Goal: Transaction & Acquisition: Purchase product/service

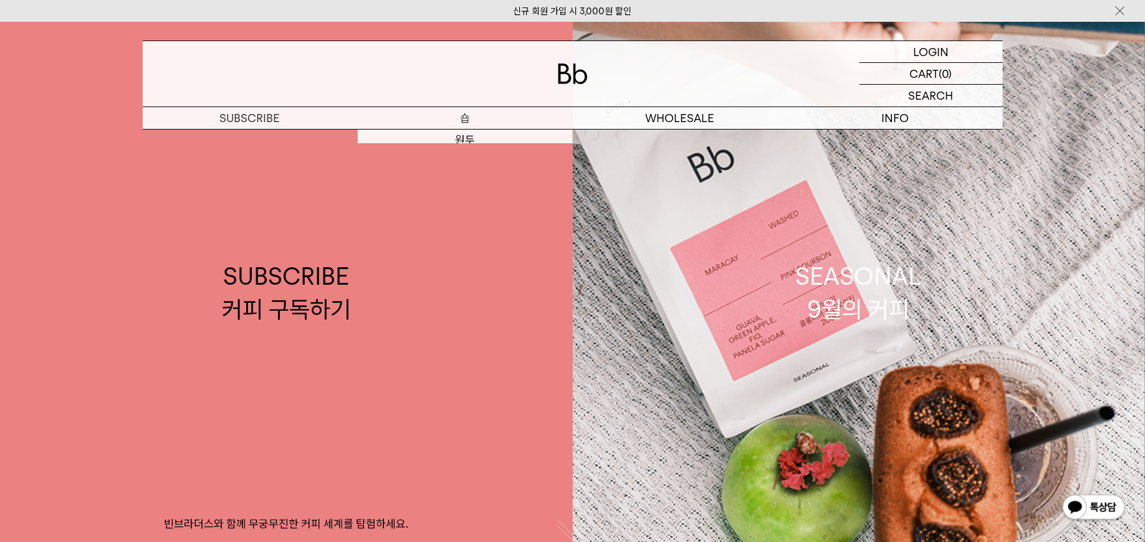
click at [471, 118] on p "숍" at bounding box center [465, 118] width 215 height 22
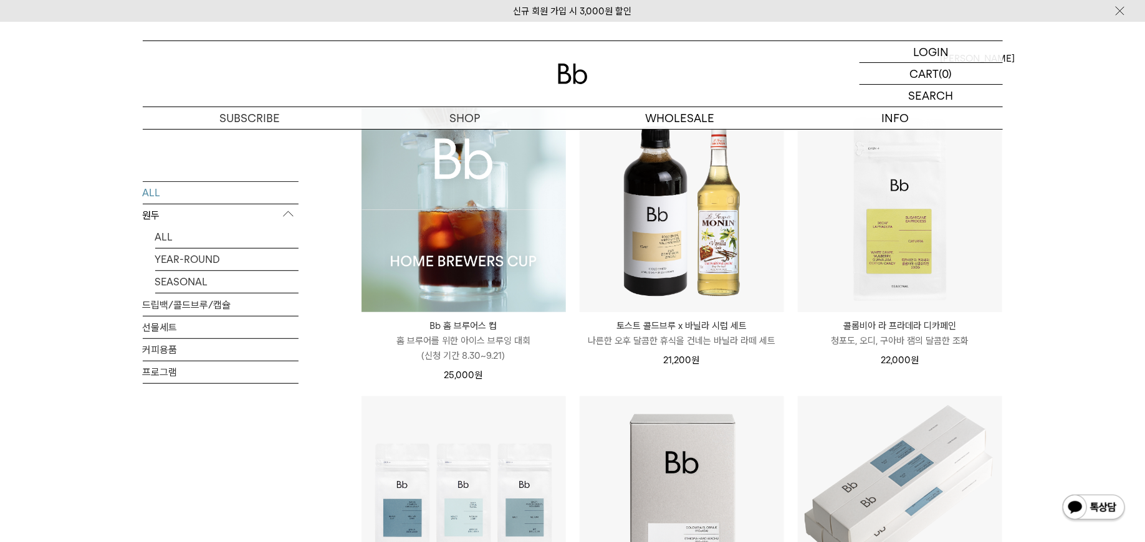
scroll to position [160, 0]
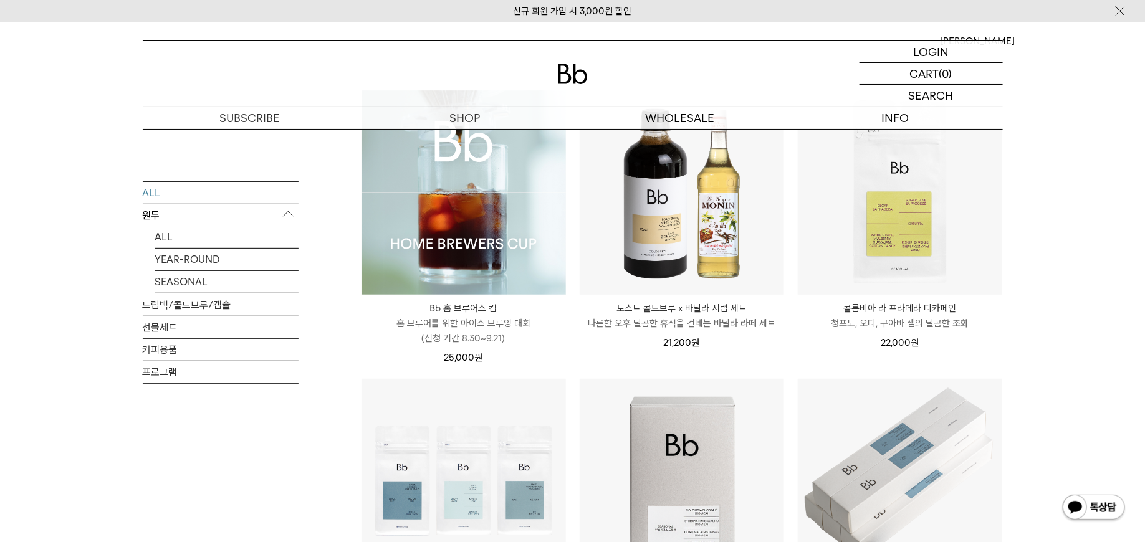
click at [477, 218] on img at bounding box center [463, 192] width 204 height 204
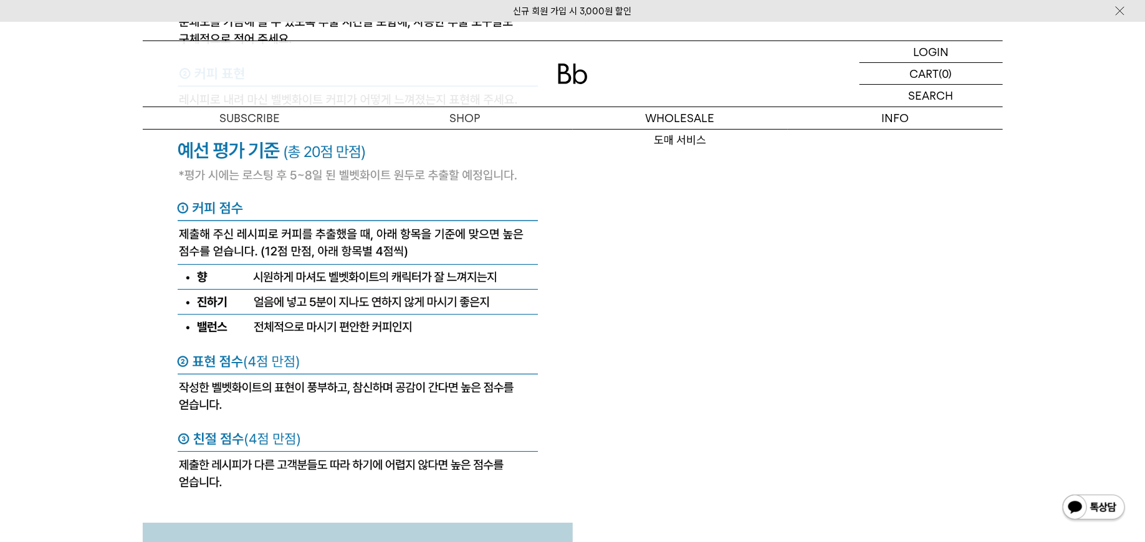
scroll to position [5076, 0]
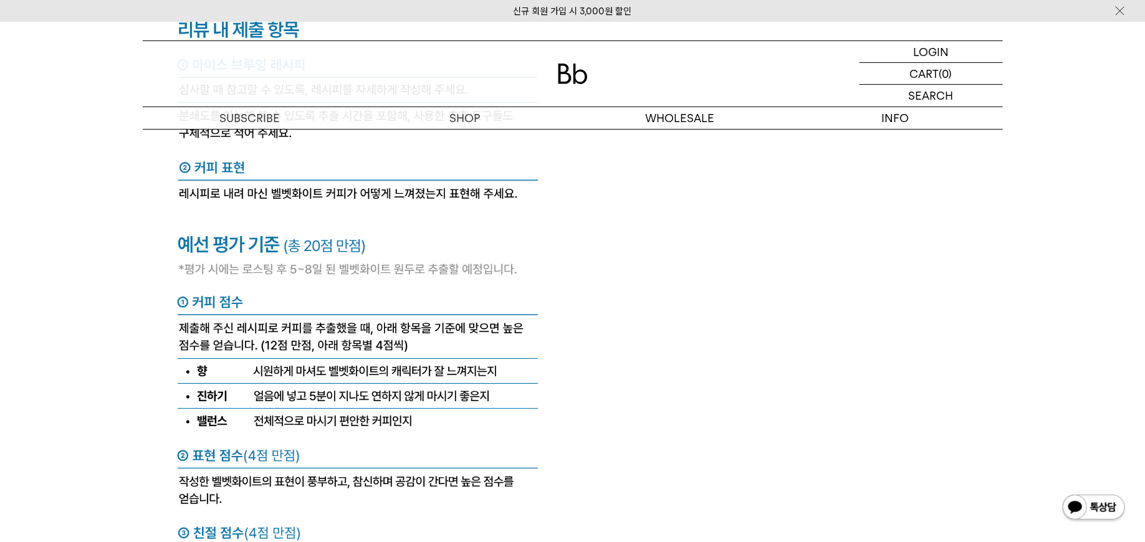
click at [561, 72] on img at bounding box center [573, 74] width 30 height 21
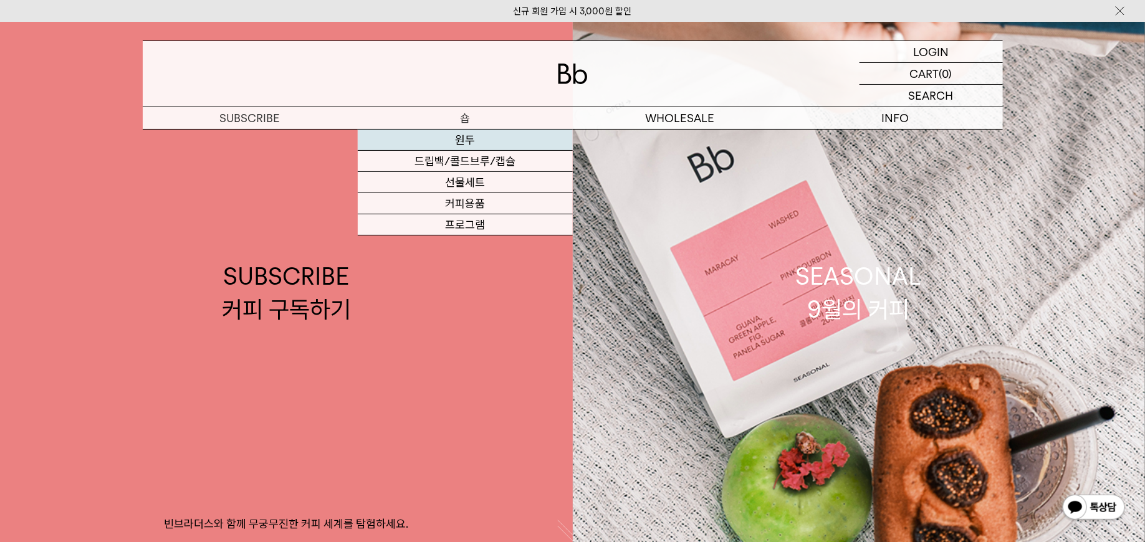
click at [467, 138] on link "원두" at bounding box center [465, 140] width 215 height 21
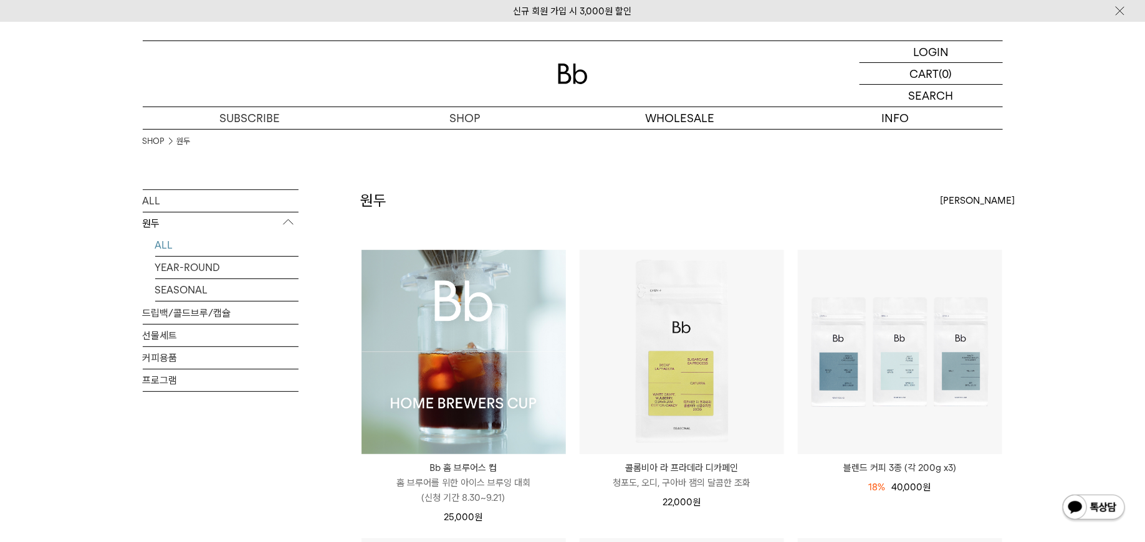
click at [479, 337] on img at bounding box center [463, 352] width 204 height 204
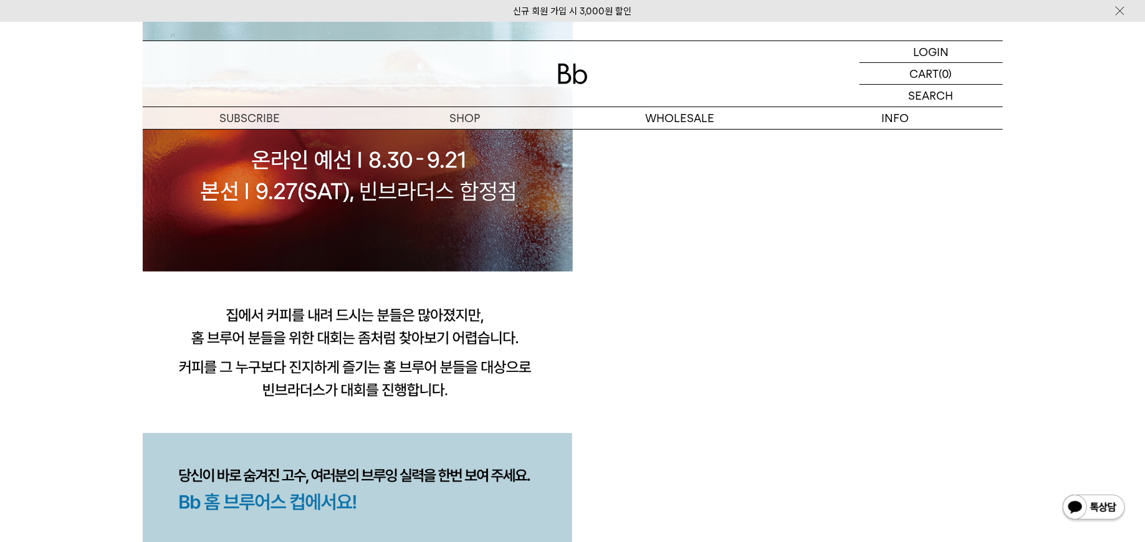
scroll to position [775, 0]
